Goal: Information Seeking & Learning: Learn about a topic

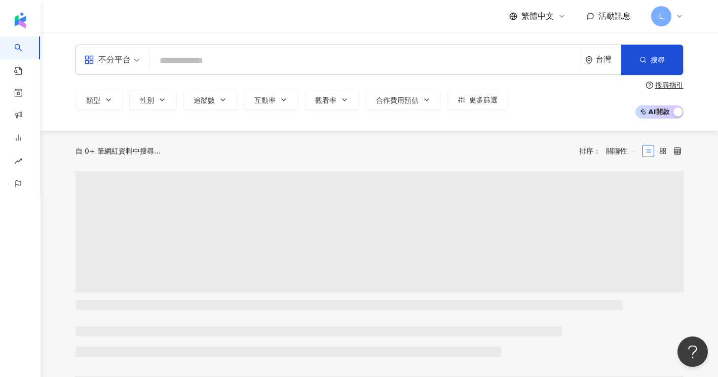
click at [223, 69] on input "search" at bounding box center [365, 60] width 423 height 19
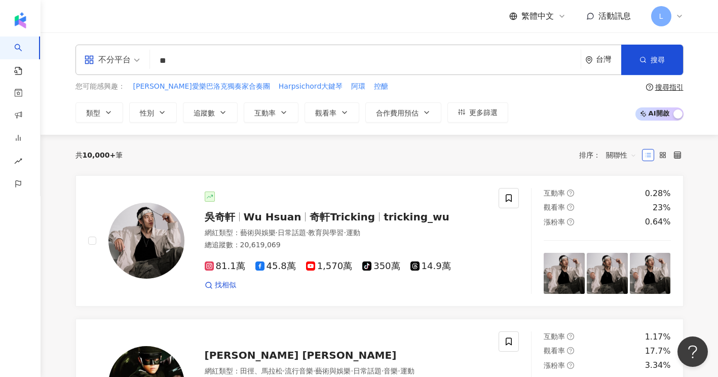
type input "*"
type input "*****"
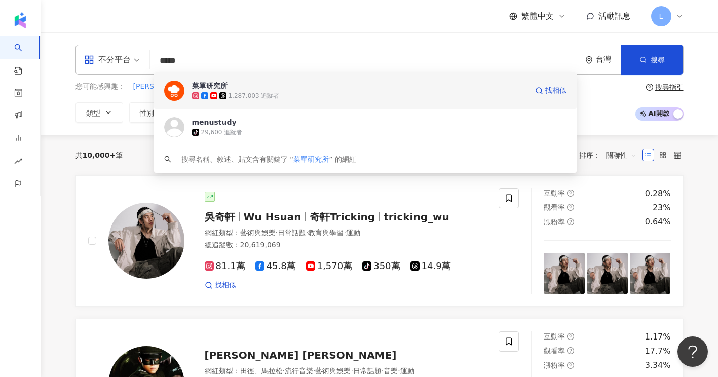
click at [278, 84] on span "菜單研究所" at bounding box center [360, 86] width 336 height 10
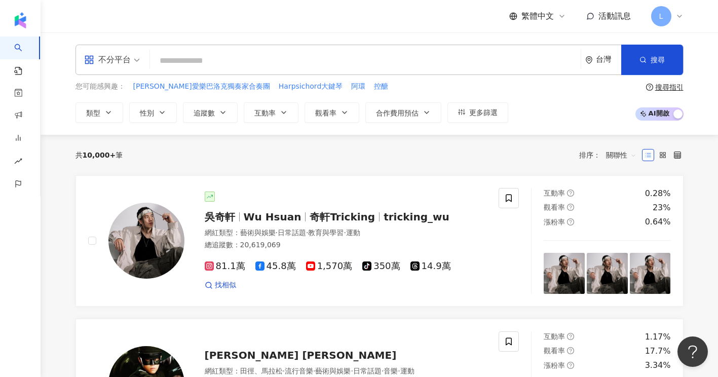
click at [263, 62] on input "search" at bounding box center [365, 60] width 423 height 19
click at [308, 150] on div "共 10,000+ 筆 排序： 關聯性" at bounding box center [380, 155] width 608 height 16
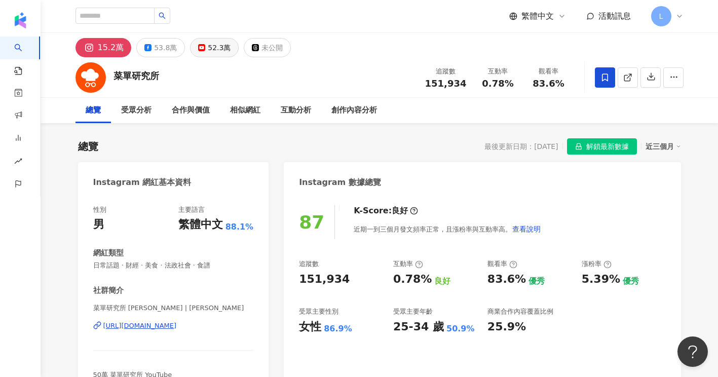
click at [201, 54] on button "52.3萬" at bounding box center [214, 47] width 49 height 19
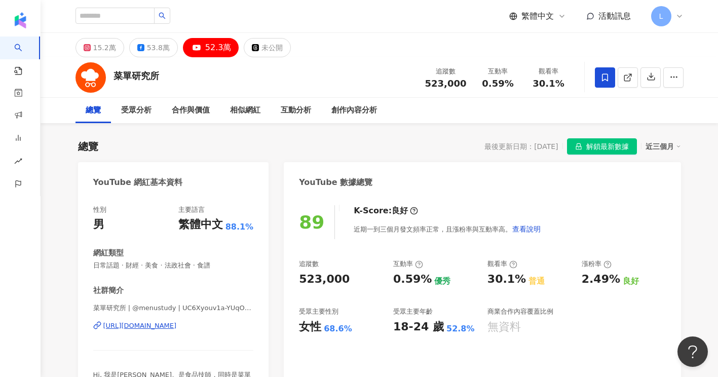
drag, startPoint x: 105, startPoint y: 55, endPoint x: 320, endPoint y: 135, distance: 229.2
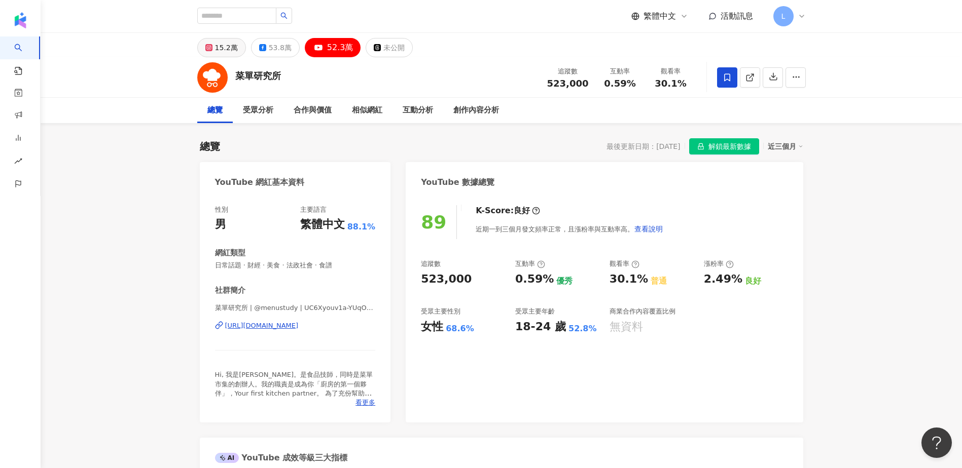
click at [233, 55] on button "15.2萬" at bounding box center [221, 47] width 49 height 19
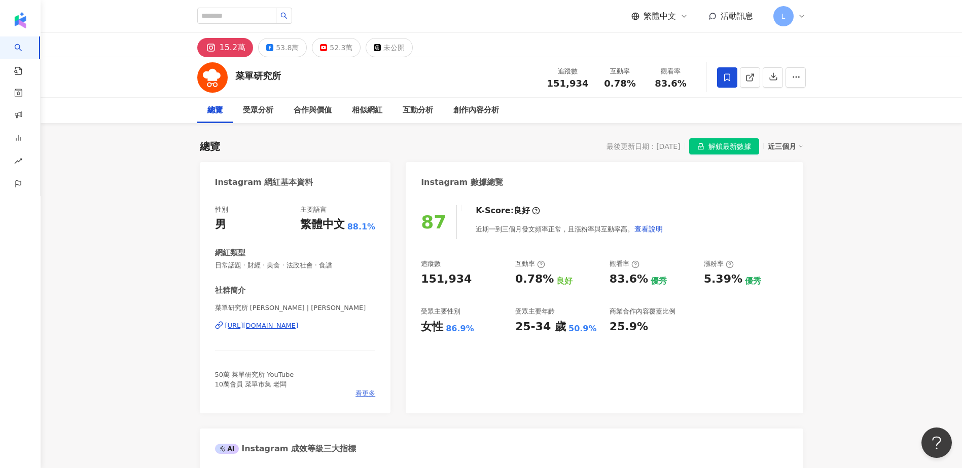
click at [366, 369] on span "看更多" at bounding box center [365, 393] width 20 height 9
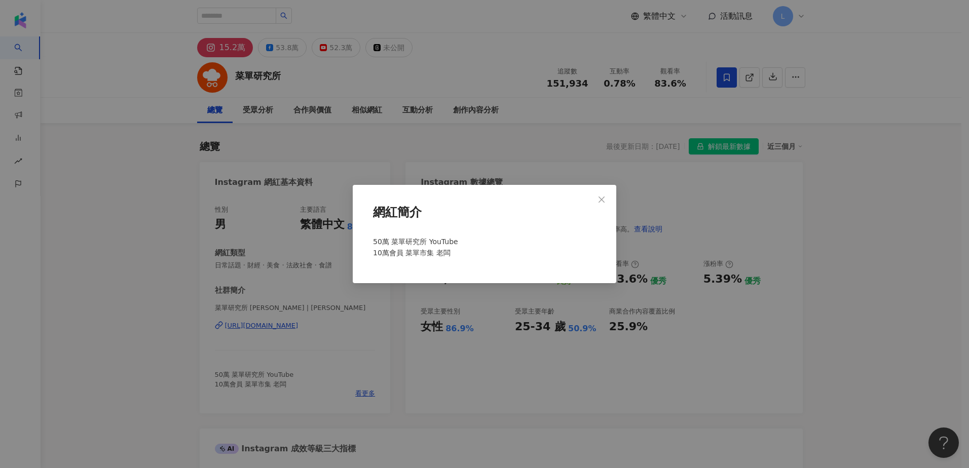
click at [190, 291] on div "網紅簡介 50萬 菜單研究所 YouTube 10萬會員 菜單市集 老闆" at bounding box center [484, 234] width 969 height 468
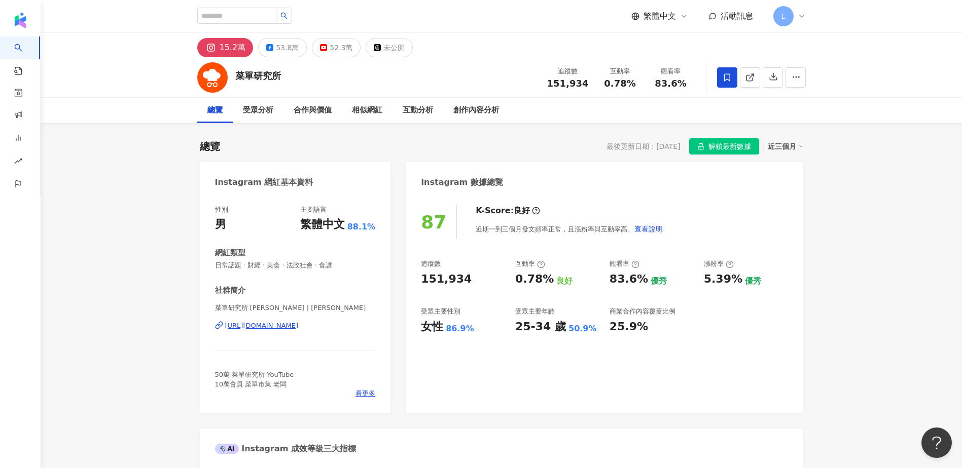
click at [467, 54] on div "15.2萬 53.8萬 52.3萬 未公開" at bounding box center [501, 45] width 649 height 24
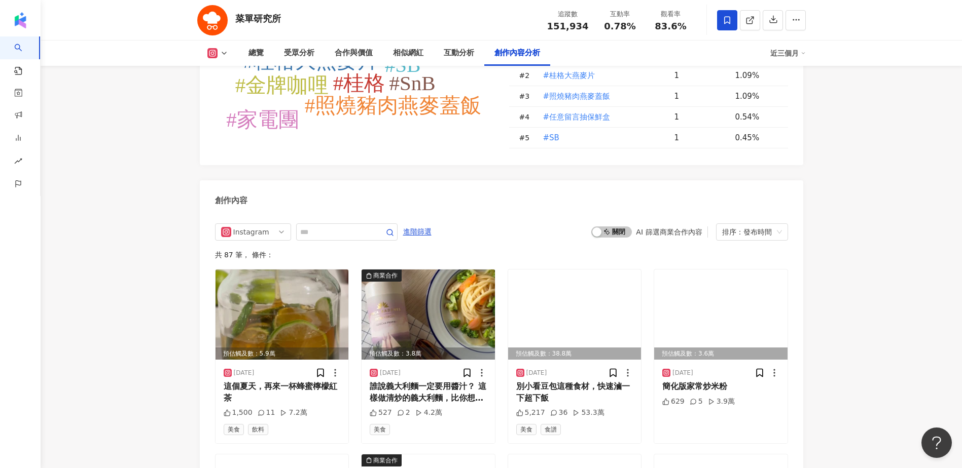
scroll to position [2839, 0]
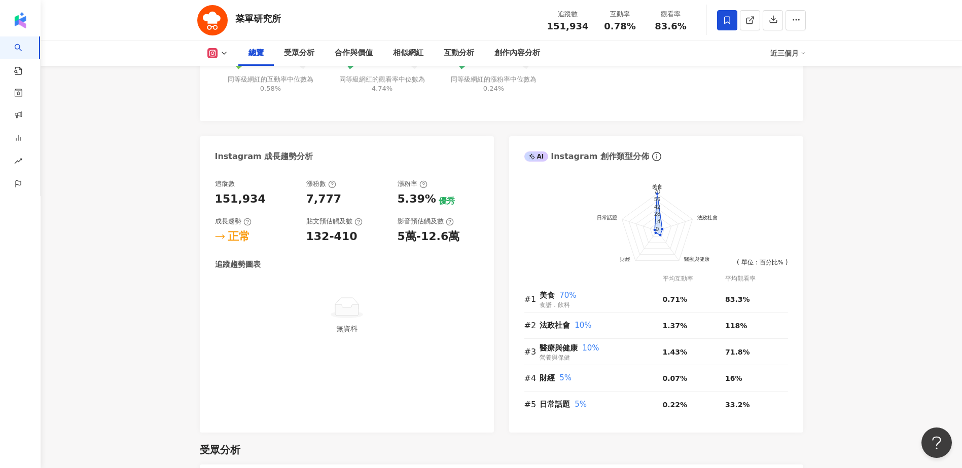
scroll to position [203, 0]
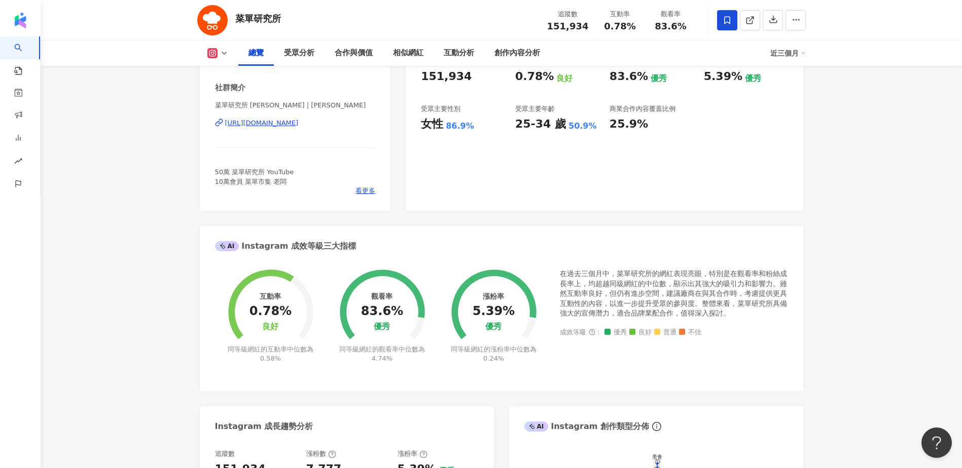
click at [488, 208] on div "87 K-Score : 良好 近期一到三個月發文頻率正常，且漲粉率與互動率高。 查看說明 追蹤數 151,934 互動率 0.78% 良好 觀看率 83.6…" at bounding box center [604, 101] width 397 height 218
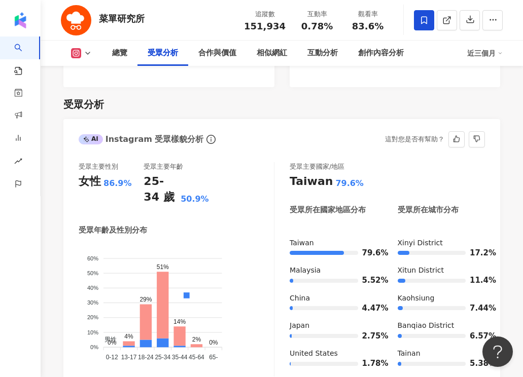
scroll to position [946, 0]
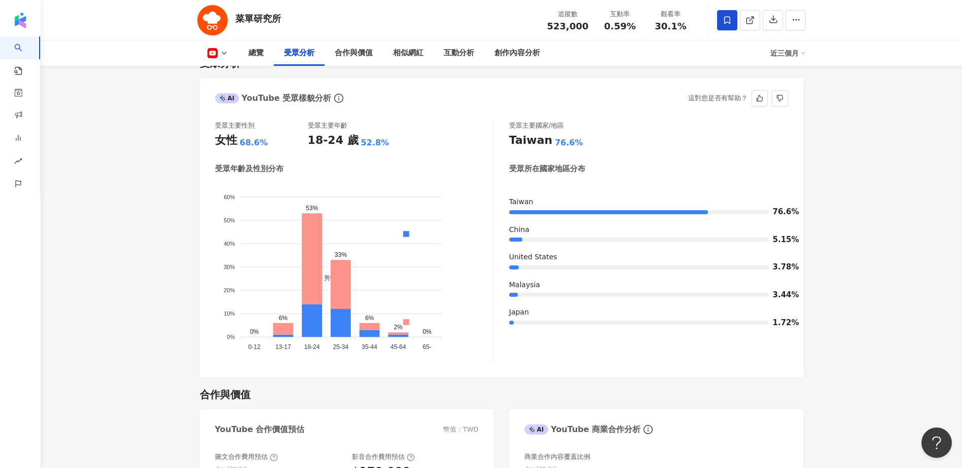
scroll to position [811, 0]
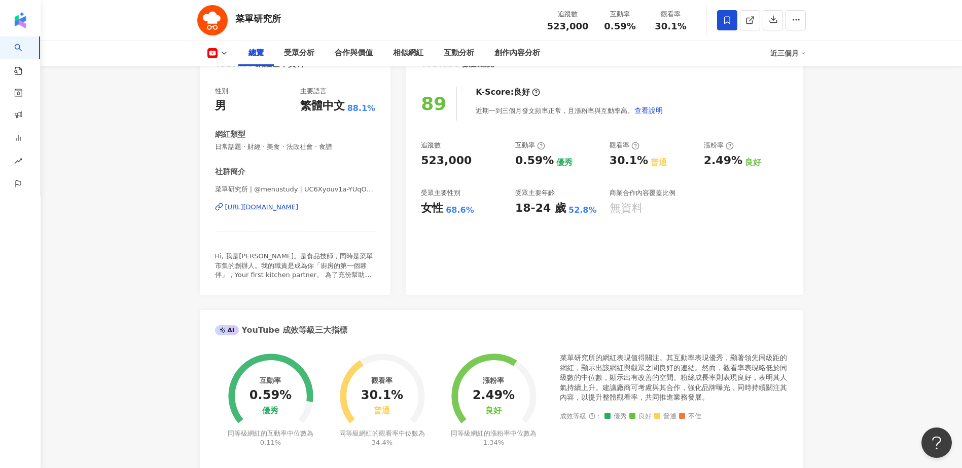
scroll to position [0, 0]
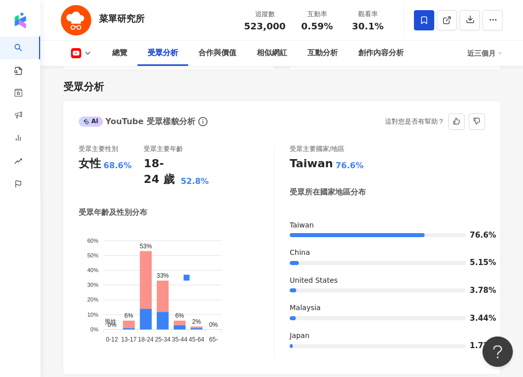
scroll to position [946, 0]
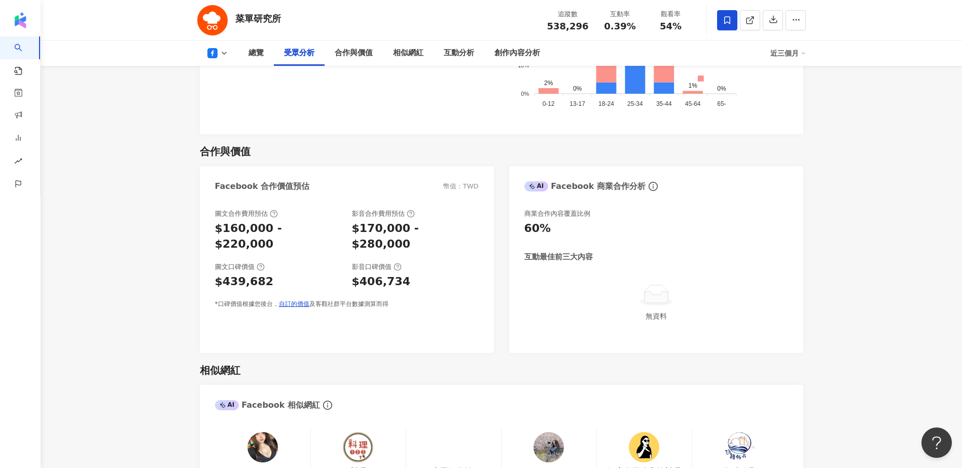
scroll to position [879, 0]
